Goal: Task Accomplishment & Management: Manage account settings

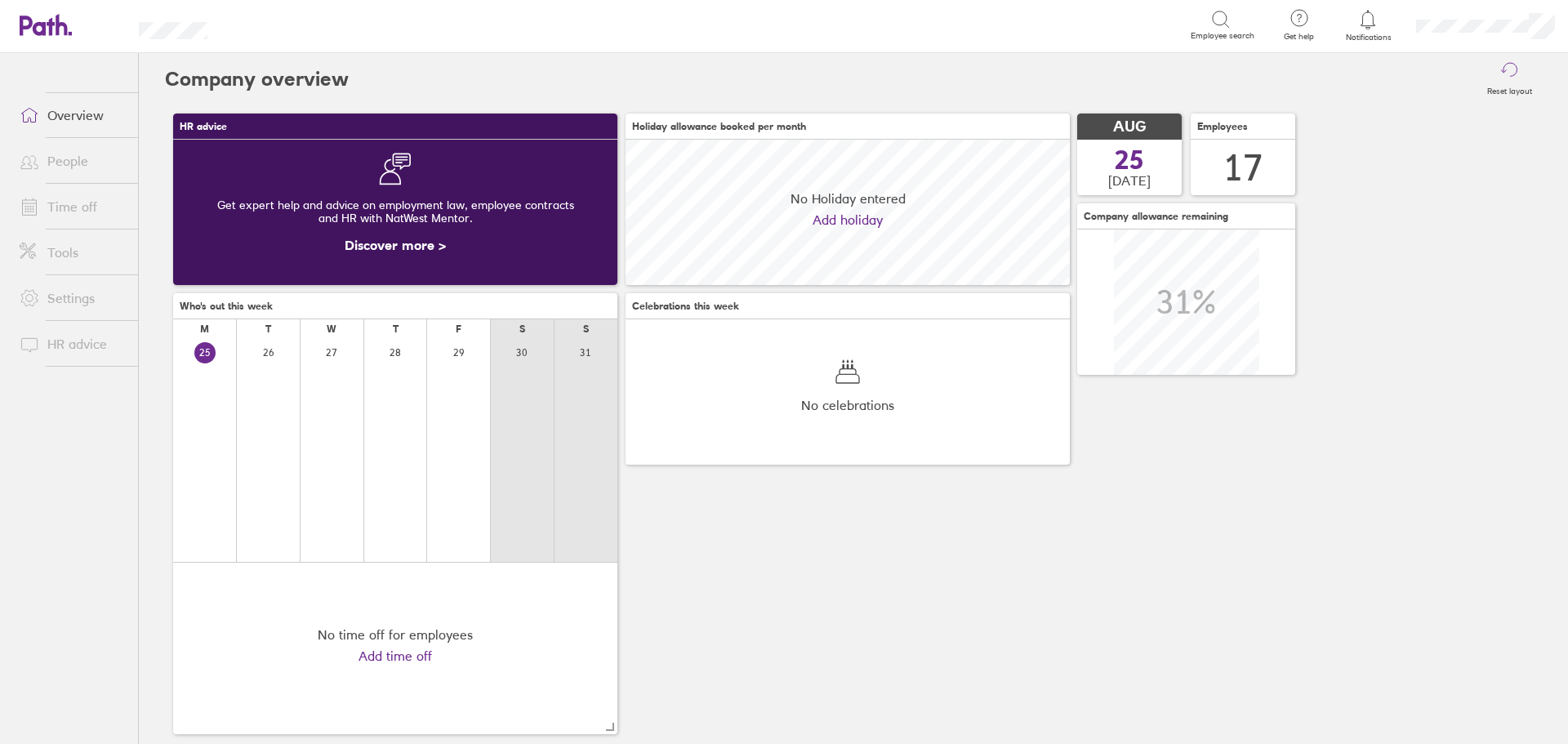
scroll to position [145, 445]
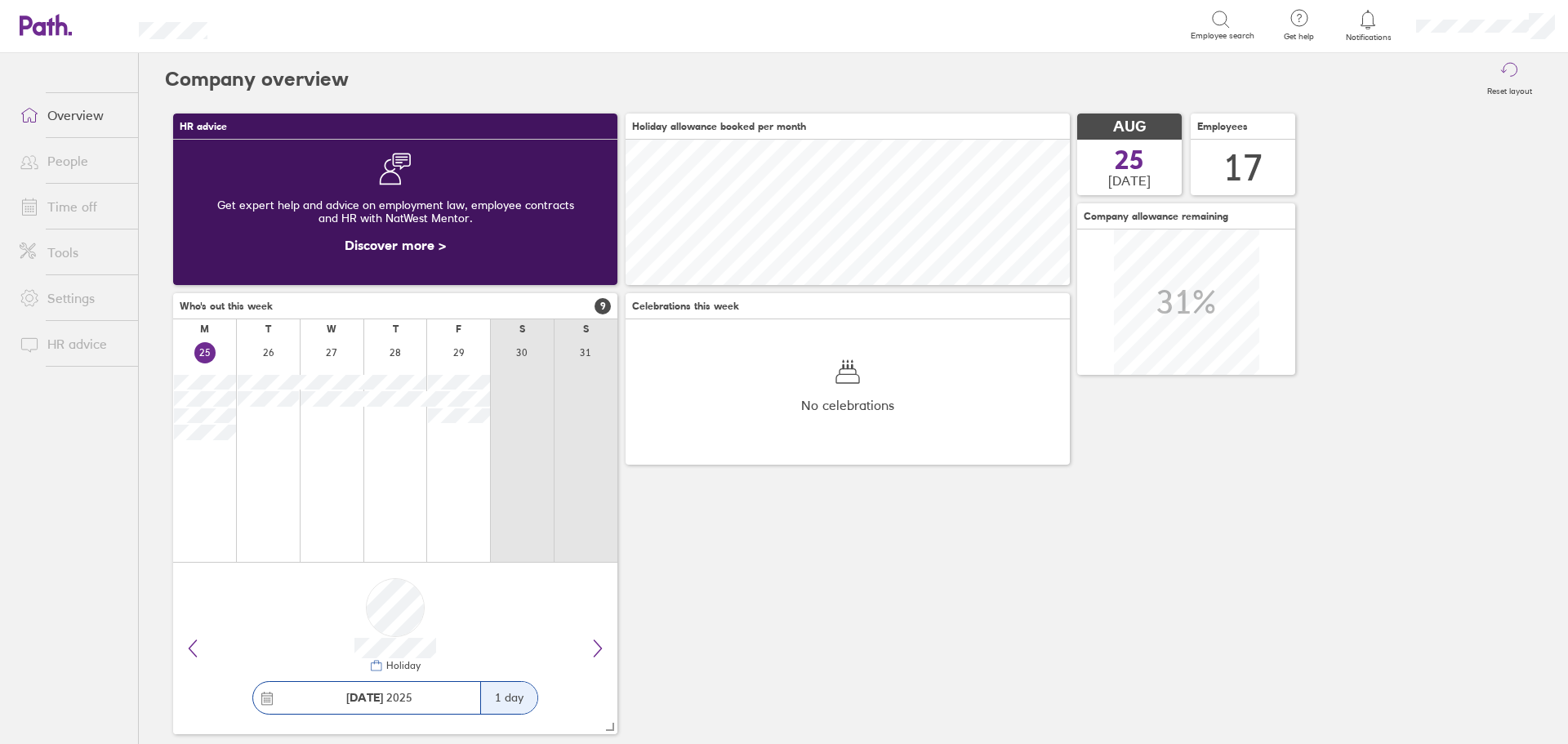
click at [71, 210] on link "Time off" at bounding box center [72, 206] width 131 height 32
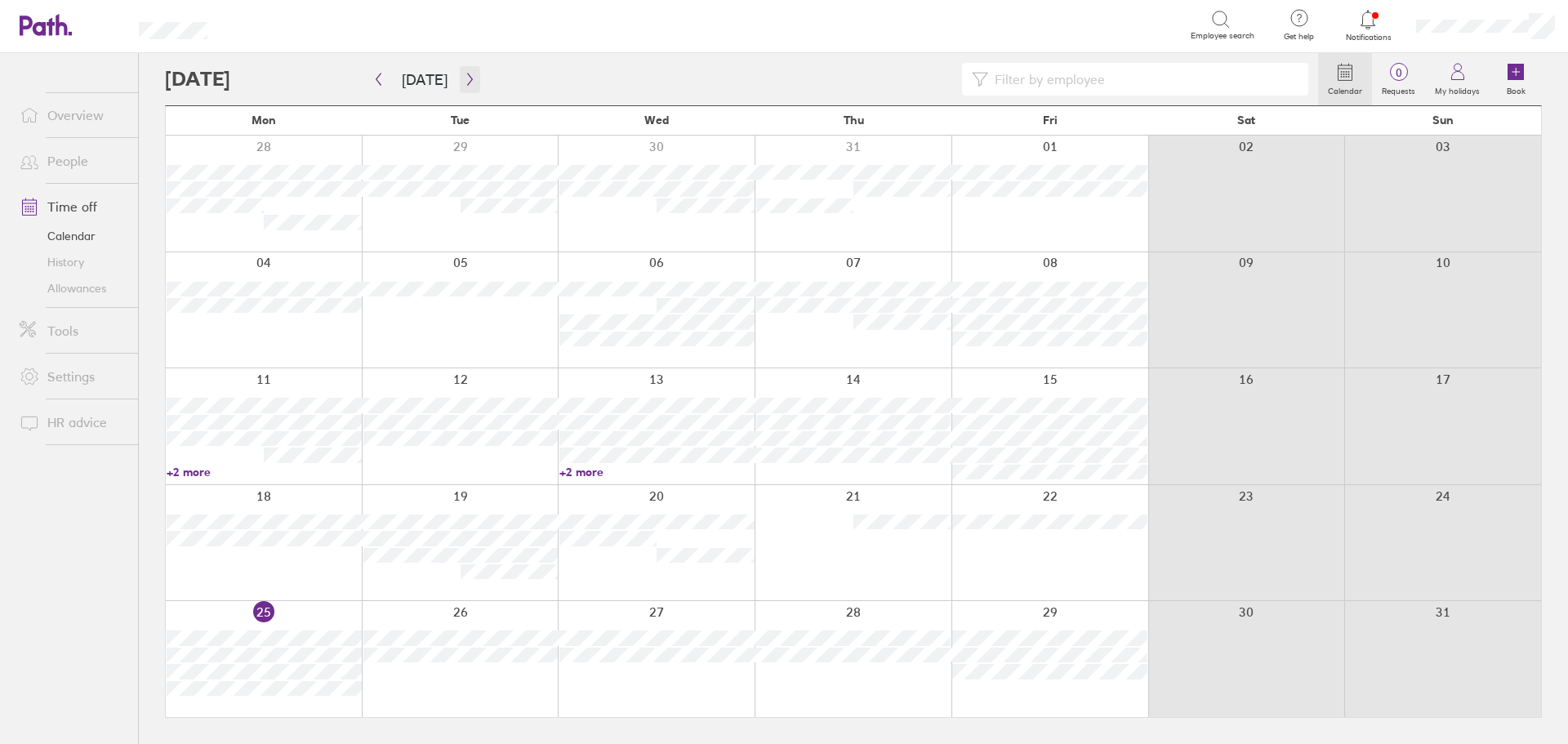
click at [464, 75] on icon "button" at bounding box center [470, 80] width 12 height 13
